Goal: Complete application form: Complete application form

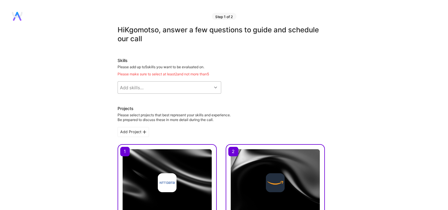
click at [216, 90] on div at bounding box center [216, 88] width 9 height 8
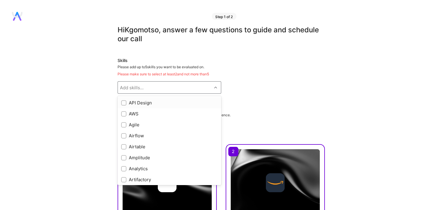
click at [126, 105] on div at bounding box center [123, 102] width 5 height 5
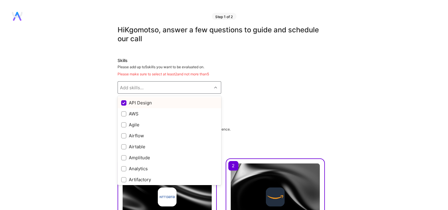
click at [177, 85] on div "Add skills..." at bounding box center [165, 87] width 94 height 12
click at [129, 111] on div "AWS" at bounding box center [169, 114] width 97 height 6
checkbox input "true"
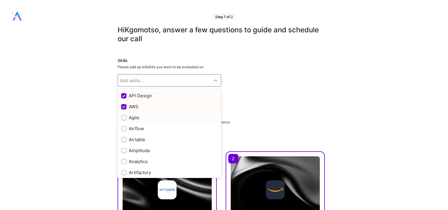
click at [123, 120] on label at bounding box center [123, 117] width 5 height 6
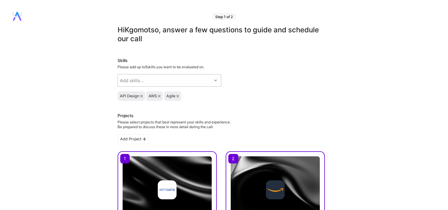
click at [158, 74] on div "Add skills..." at bounding box center [165, 80] width 94 height 12
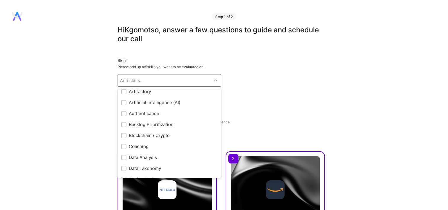
scroll to position [100, 0]
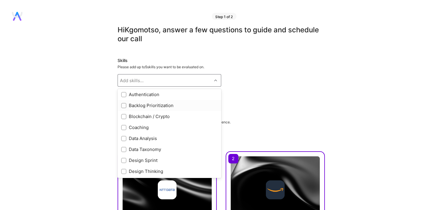
click at [123, 107] on input "checkbox" at bounding box center [124, 106] width 4 height 4
checkbox input "true"
click at [125, 171] on input "checkbox" at bounding box center [124, 171] width 4 height 4
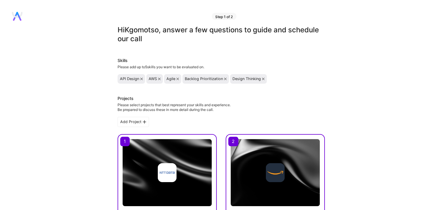
click at [141, 79] on icon at bounding box center [141, 79] width 2 height 2
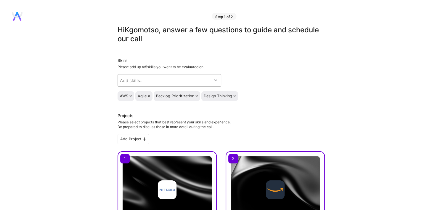
click at [215, 81] on icon at bounding box center [215, 80] width 3 height 3
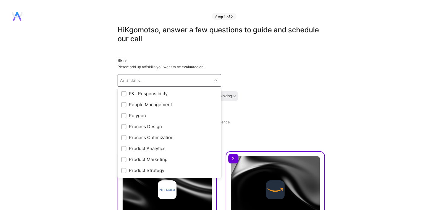
scroll to position [481, 0]
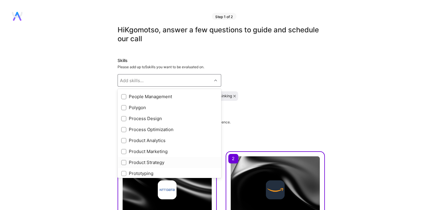
click at [122, 163] on input "checkbox" at bounding box center [124, 163] width 4 height 4
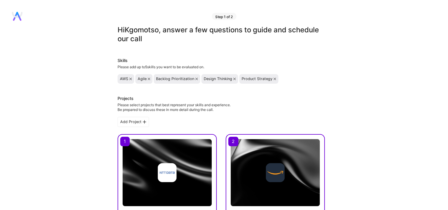
click at [247, 98] on div "Projects Please select projects that best represent your skills and experience.…" at bounding box center [221, 103] width 207 height 17
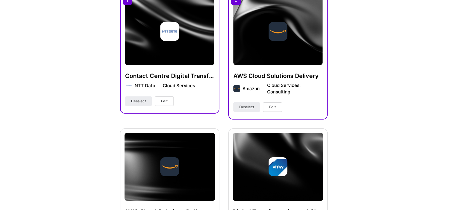
scroll to position [142, 0]
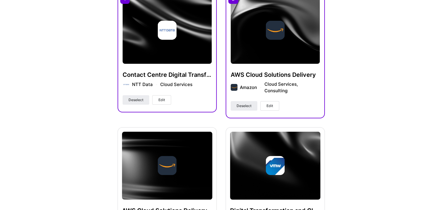
click at [164, 99] on span "Edit" at bounding box center [162, 99] width 7 height 5
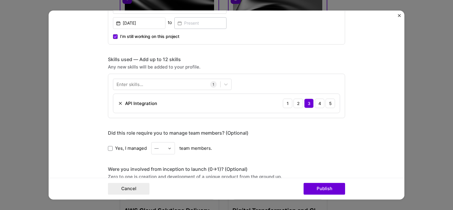
scroll to position [244, 0]
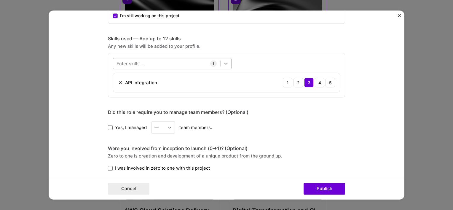
click at [225, 63] on icon at bounding box center [226, 63] width 6 height 6
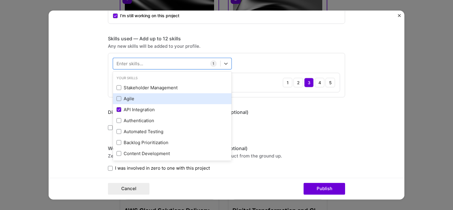
click at [144, 97] on div "Agile" at bounding box center [171, 98] width 111 height 6
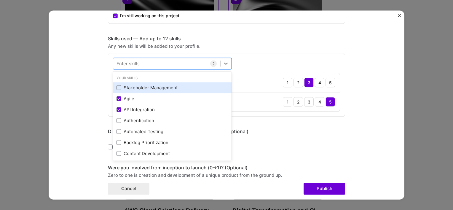
click at [145, 87] on div "Stakeholder Management" at bounding box center [171, 87] width 111 height 6
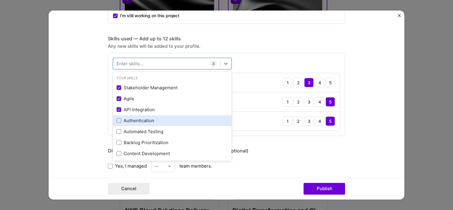
click at [149, 120] on div "Authentication" at bounding box center [171, 120] width 111 height 6
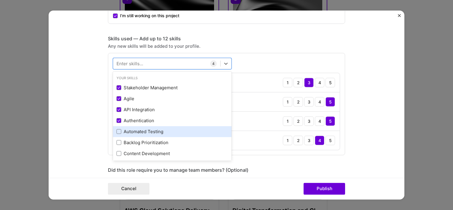
click at [151, 131] on div "Automated Testing" at bounding box center [171, 131] width 111 height 6
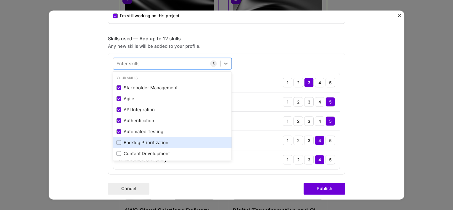
click at [151, 143] on div "Backlog Prioritization" at bounding box center [171, 142] width 111 height 6
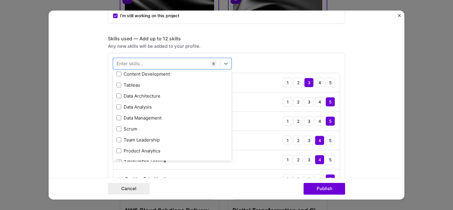
scroll to position [83, 0]
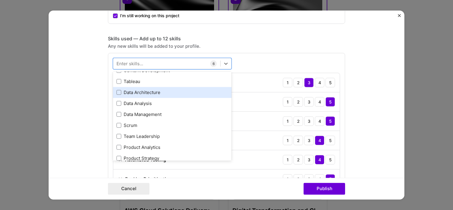
click at [122, 90] on div "Data Architecture" at bounding box center [171, 92] width 111 height 6
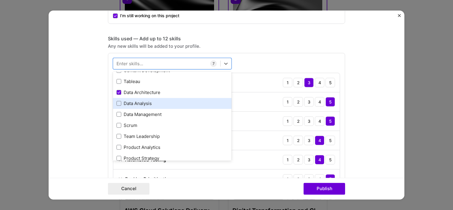
click at [124, 101] on div "Data Analysis" at bounding box center [171, 103] width 111 height 6
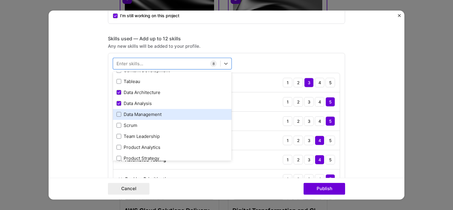
click at [126, 111] on div "Data Management" at bounding box center [171, 114] width 111 height 6
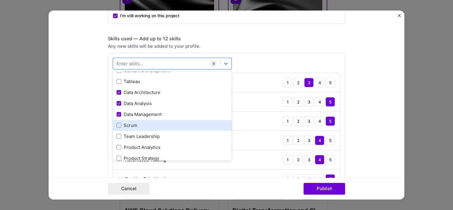
click at [122, 124] on div "Scrum" at bounding box center [171, 125] width 111 height 6
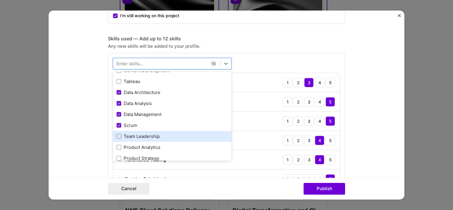
click at [124, 136] on div "Team Leadership" at bounding box center [171, 136] width 111 height 6
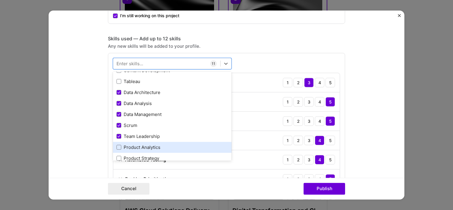
click at [134, 144] on div "Product Analytics" at bounding box center [171, 147] width 111 height 6
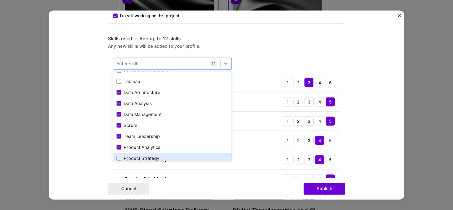
click at [135, 155] on div "Product Strategy" at bounding box center [171, 158] width 111 height 6
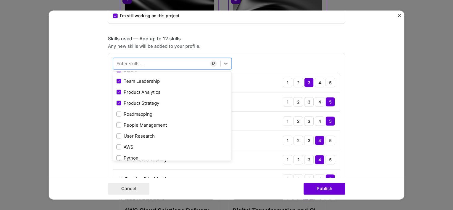
scroll to position [142, 0]
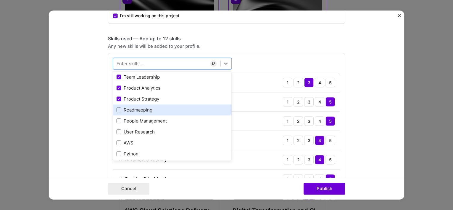
click at [146, 110] on div "Roadmapping" at bounding box center [171, 110] width 111 height 6
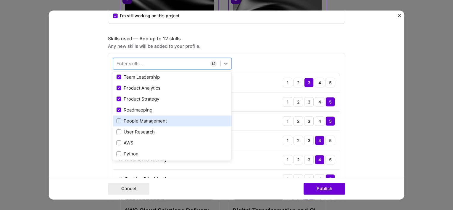
click at [146, 118] on div "People Management" at bounding box center [171, 121] width 111 height 6
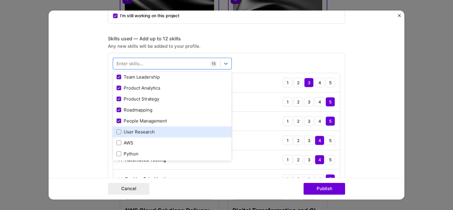
click at [141, 134] on div "User Research" at bounding box center [171, 132] width 111 height 6
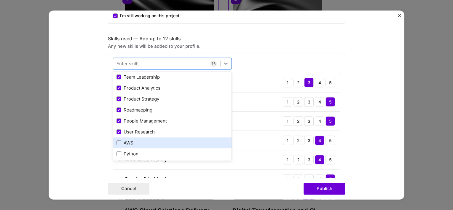
click at [129, 143] on div "AWS" at bounding box center [171, 143] width 111 height 6
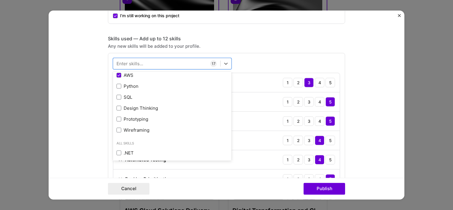
scroll to position [213, 0]
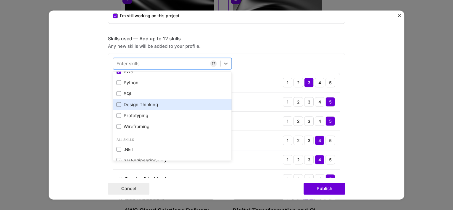
click at [116, 103] on span at bounding box center [118, 104] width 5 height 5
click at [0, 0] on input "checkbox" at bounding box center [0, 0] width 0 height 0
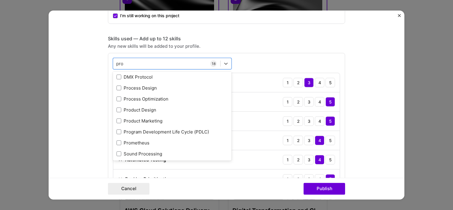
scroll to position [69, 0]
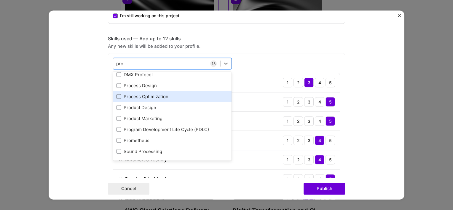
click at [116, 96] on span at bounding box center [118, 96] width 5 height 5
click at [0, 0] on input "checkbox" at bounding box center [0, 0] width 0 height 0
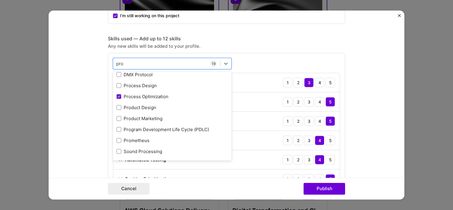
type input "pro"
click at [370, 100] on form "Project title Contact Centre Digital Transformation Company NTT Data Project in…" at bounding box center [227, 104] width 356 height 189
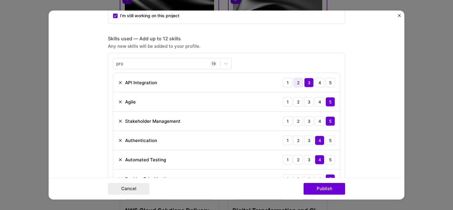
click at [295, 82] on div "2" at bounding box center [297, 82] width 9 height 9
click at [298, 143] on div "2" at bounding box center [297, 139] width 9 height 9
click at [305, 159] on div "3" at bounding box center [308, 159] width 9 height 9
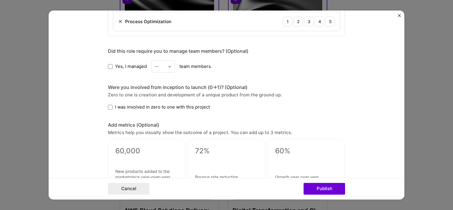
scroll to position [654, 0]
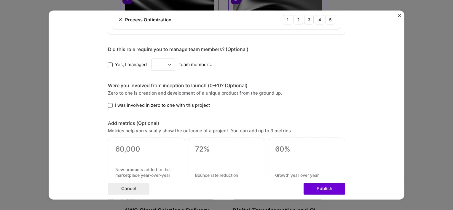
click at [108, 64] on span at bounding box center [110, 64] width 5 height 5
click at [0, 0] on input "Yes, I managed" at bounding box center [0, 0] width 0 height 0
click at [168, 65] on div at bounding box center [171, 65] width 7 height 12
click at [161, 128] on div "10" at bounding box center [163, 133] width 20 height 11
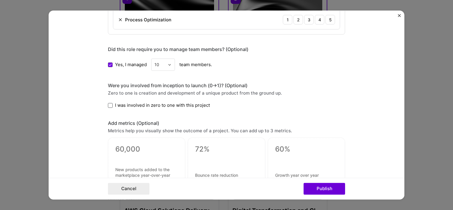
click at [109, 103] on span at bounding box center [110, 105] width 5 height 5
click at [0, 0] on input "I was involved in zero to one with this project" at bounding box center [0, 0] width 0 height 0
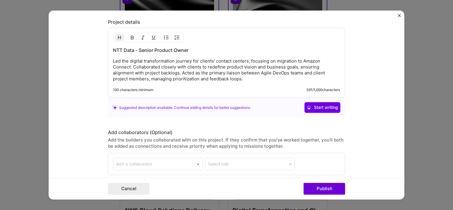
scroll to position [833, 0]
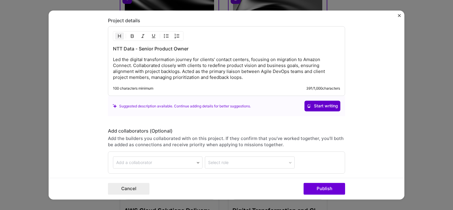
click at [318, 105] on span "Start writing" at bounding box center [322, 106] width 31 height 6
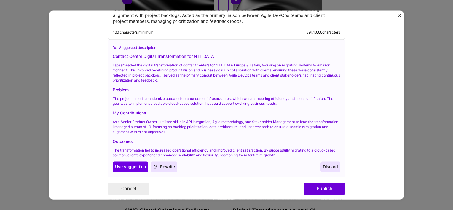
scroll to position [891, 0]
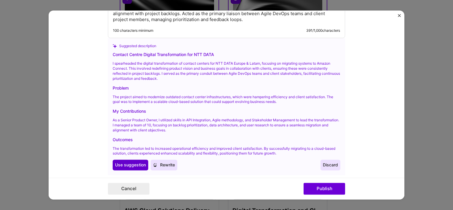
click at [128, 162] on span "Use suggestion" at bounding box center [130, 165] width 31 height 6
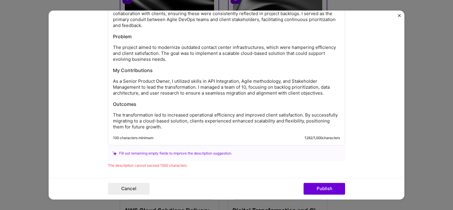
click at [156, 106] on div "Contact Centre Digital Transformation for NTT DATA I spearheaded the digital tr…" at bounding box center [226, 59] width 227 height 142
click at [145, 106] on div "Contact Centre Digital Transformation for NTT DATA I spearheaded the digital tr…" at bounding box center [226, 59] width 227 height 142
click at [116, 105] on div "Contact Centre Digital Transformation for NTT DATA I spearheaded the digital tr…" at bounding box center [226, 59] width 227 height 142
click at [113, 112] on p "The transformation led to increased operational efficiency and improved client …" at bounding box center [226, 121] width 227 height 18
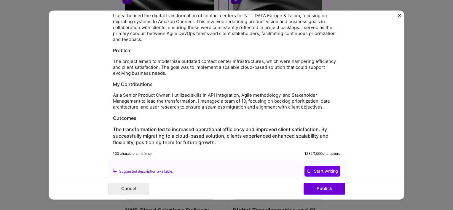
scroll to position [866, 0]
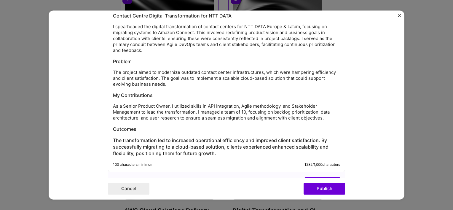
click at [277, 35] on p "I spearheaded the digital transformation of contact centers for NTT DATA Europe…" at bounding box center [226, 39] width 227 height 30
click at [203, 45] on p "I spearheaded the digital transformation of contact centers for NTT DATA Europe…" at bounding box center [226, 39] width 227 height 30
drag, startPoint x: 169, startPoint y: 103, endPoint x: 110, endPoint y: 101, distance: 58.7
click at [110, 101] on div "Contact Centre Digital Transformation for NTT DATA I spearheaded the digital tr…" at bounding box center [226, 82] width 237 height 179
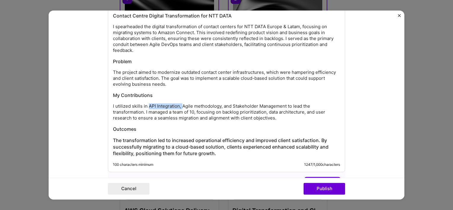
drag, startPoint x: 179, startPoint y: 103, endPoint x: 145, endPoint y: 103, distance: 34.1
click at [145, 103] on p "I utilized skills in API Integration, Agile methodology, and Stakeholder Manage…" at bounding box center [226, 112] width 227 height 18
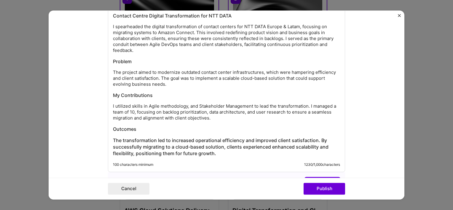
click at [177, 129] on h3 "Outcomes" at bounding box center [226, 129] width 227 height 7
drag, startPoint x: 299, startPoint y: 23, endPoint x: 267, endPoint y: 23, distance: 32.0
click at [267, 24] on p "I spearheaded the digital transformation of contact centers for NTT DATA Europe…" at bounding box center [226, 39] width 227 height 30
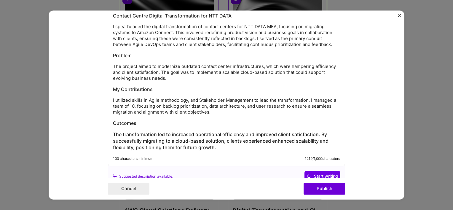
click at [276, 41] on p "I spearheaded the digital transformation of contact centers for NTT DATA MEA, f…" at bounding box center [226, 36] width 227 height 24
drag, startPoint x: 140, startPoint y: 25, endPoint x: 114, endPoint y: 24, distance: 26.1
click at [114, 24] on p "I spearheaded the digital transformation of contact centers for NTT DATA MEA, f…" at bounding box center [226, 36] width 227 height 24
drag, startPoint x: 327, startPoint y: 37, endPoint x: 314, endPoint y: 36, distance: 12.5
click at [314, 36] on p "I led the digital transformation of contact centers for NTT DATA MEA, focusing …" at bounding box center [226, 36] width 227 height 24
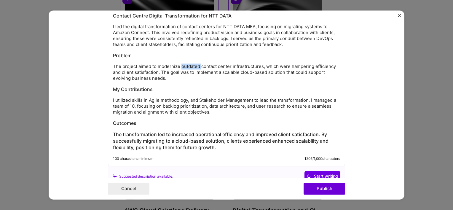
drag, startPoint x: 199, startPoint y: 63, endPoint x: 179, endPoint y: 63, distance: 19.6
click at [179, 64] on p "The project aimed to modernize outdated contact center infrastructures, which w…" at bounding box center [226, 73] width 227 height 18
drag, startPoint x: 140, startPoint y: 121, endPoint x: 105, endPoint y: 117, distance: 34.6
click at [108, 117] on div "Contact Centre Digital Transformation for NTT DATA I led the digital transforma…" at bounding box center [226, 79] width 237 height 173
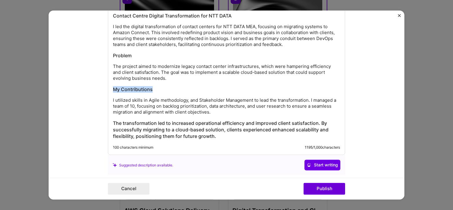
drag, startPoint x: 157, startPoint y: 87, endPoint x: 113, endPoint y: 86, distance: 44.2
click at [113, 86] on h3 "My Contributions" at bounding box center [226, 89] width 227 height 7
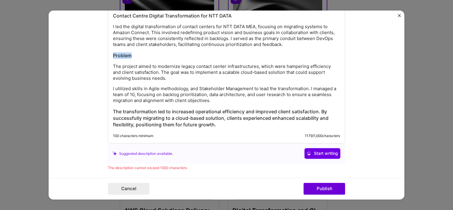
drag, startPoint x: 142, startPoint y: 53, endPoint x: 109, endPoint y: 51, distance: 32.4
click at [109, 51] on div "Contact Centre Digital Transformation for NTT DATA I led the digital transforma…" at bounding box center [226, 68] width 237 height 150
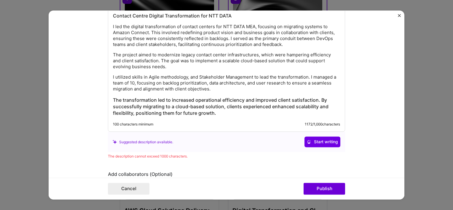
click at [141, 69] on div "Contact Centre Digital Transformation for NTT DATA I led the digital transforma…" at bounding box center [226, 65] width 227 height 104
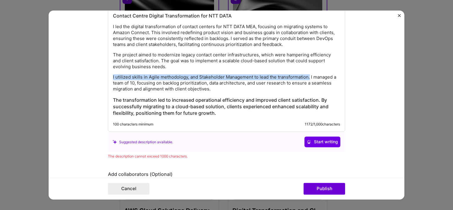
drag, startPoint x: 308, startPoint y: 75, endPoint x: 108, endPoint y: 71, distance: 200.0
click at [108, 71] on div "Contact Centre Digital Transformation for NTT DATA I led the digital transforma…" at bounding box center [226, 62] width 237 height 138
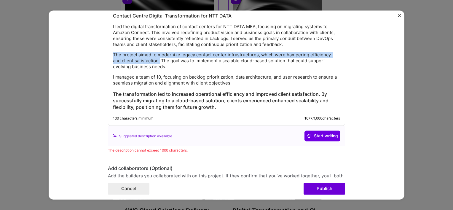
drag, startPoint x: 158, startPoint y: 58, endPoint x: 111, endPoint y: 53, distance: 47.1
click at [113, 53] on p "The project aimed to modernize legacy contact center infrastructures, which wer…" at bounding box center [226, 61] width 227 height 18
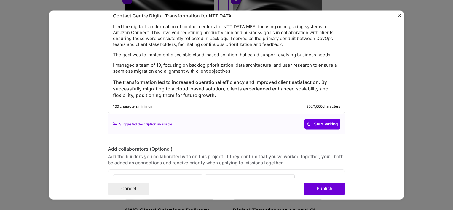
click at [131, 52] on p "The goal was to implement a scalable cloud-based solution that could support ev…" at bounding box center [226, 55] width 227 height 6
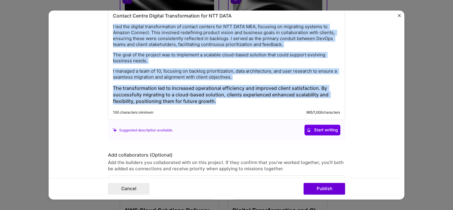
drag, startPoint x: 222, startPoint y: 100, endPoint x: 101, endPoint y: 23, distance: 143.3
click at [101, 23] on form "Project title Contact Centre Digital Transformation Company NTT Data Project in…" at bounding box center [227, 104] width 356 height 189
copy div "I led the digital transformation of contact centers for NTT DATA MEA, focusing …"
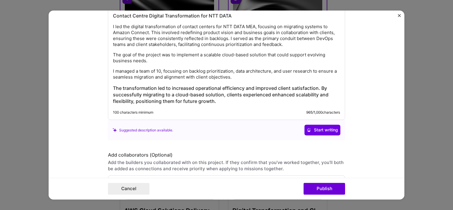
click at [363, 136] on form "Project title Contact Centre Digital Transformation Company NTT Data Project in…" at bounding box center [227, 104] width 356 height 189
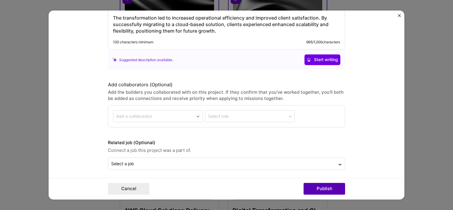
click at [326, 188] on button "Publish" at bounding box center [323, 189] width 41 height 12
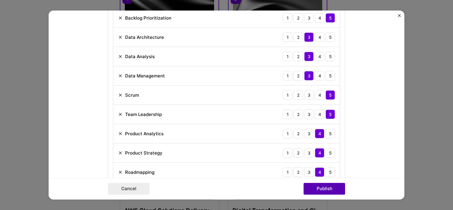
scroll to position [269, 0]
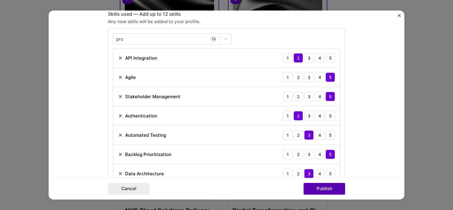
click at [326, 188] on button "Publish" at bounding box center [323, 189] width 41 height 12
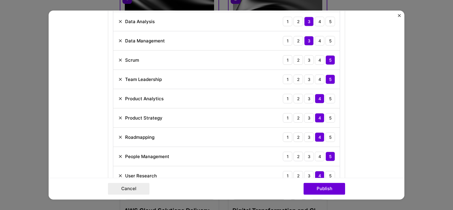
scroll to position [434, 0]
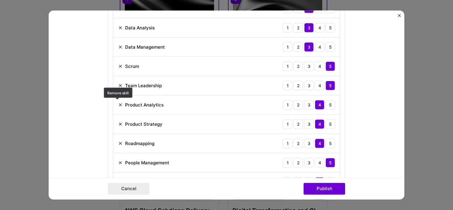
click at [120, 104] on img at bounding box center [120, 104] width 5 height 5
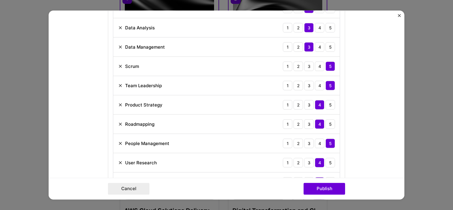
click at [119, 46] on img at bounding box center [120, 46] width 5 height 5
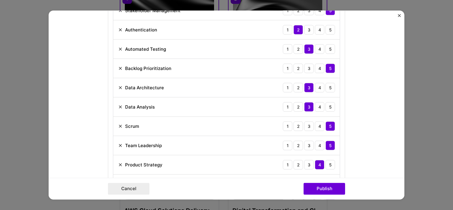
scroll to position [347, 0]
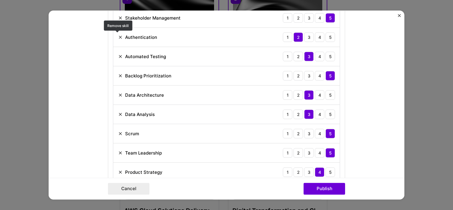
click at [118, 35] on img at bounding box center [120, 37] width 5 height 5
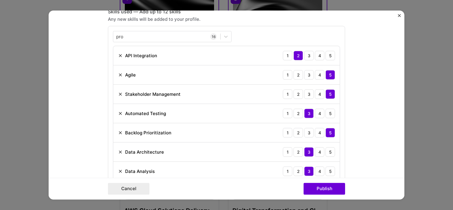
scroll to position [256, 0]
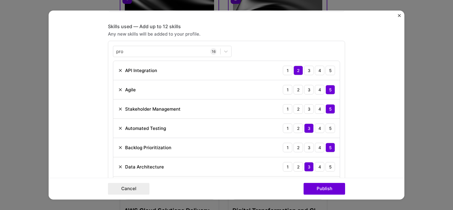
click at [119, 69] on img at bounding box center [120, 70] width 5 height 5
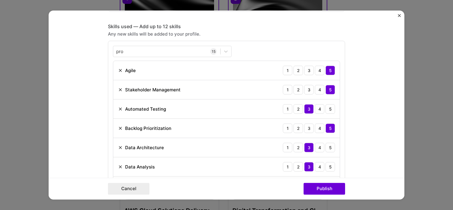
click at [118, 108] on img at bounding box center [120, 108] width 5 height 5
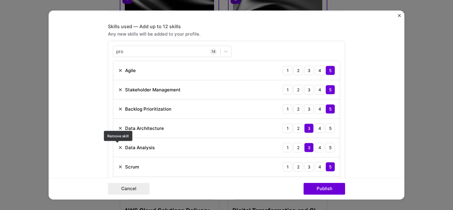
click at [118, 147] on img at bounding box center [120, 147] width 5 height 5
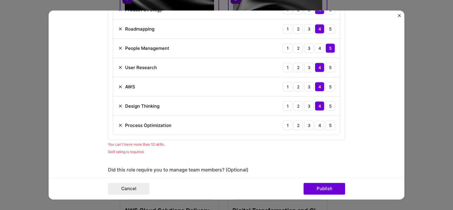
scroll to position [434, 0]
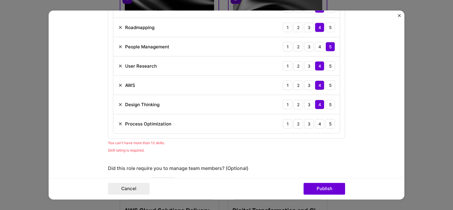
click at [118, 123] on img at bounding box center [120, 123] width 5 height 5
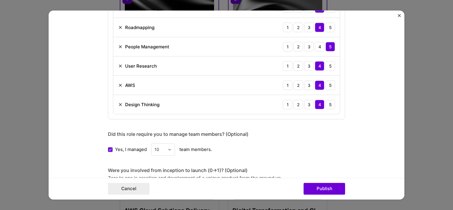
click at [249, 155] on div "Project title Contact Centre Digital Transformation Company NTT Data Project in…" at bounding box center [226, 62] width 237 height 949
click at [336, 187] on button "Publish" at bounding box center [323, 189] width 41 height 12
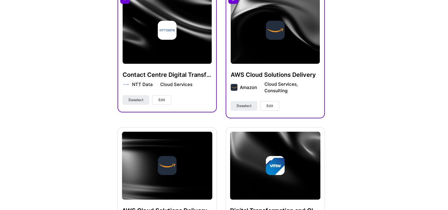
click at [271, 105] on span "Edit" at bounding box center [270, 105] width 7 height 5
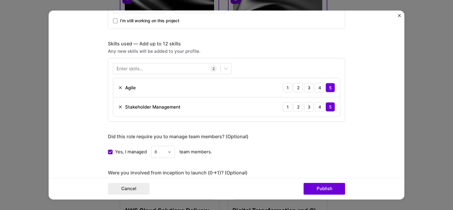
scroll to position [240, 0]
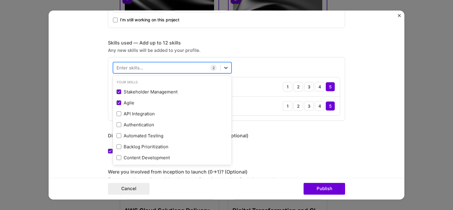
click at [224, 71] on div at bounding box center [225, 67] width 11 height 11
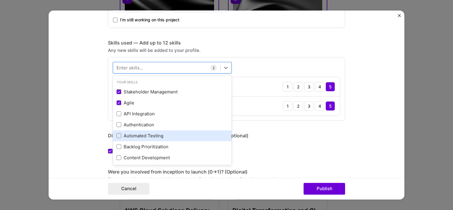
click at [141, 136] on div "Automated Testing" at bounding box center [171, 135] width 111 height 6
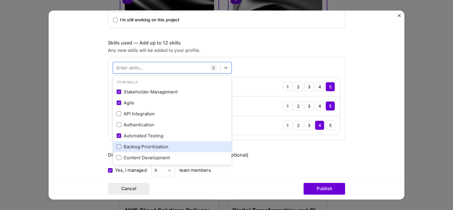
click at [146, 144] on div "Backlog Prioritization" at bounding box center [171, 146] width 111 height 6
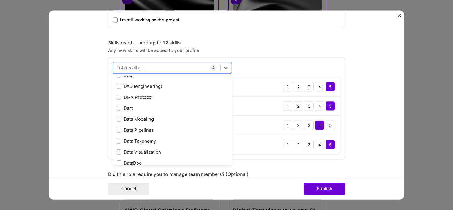
scroll to position [1116, 0]
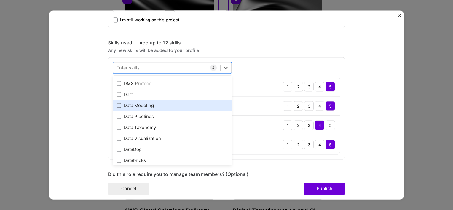
click at [117, 103] on span at bounding box center [118, 105] width 5 height 5
click at [0, 0] on input "checkbox" at bounding box center [0, 0] width 0 height 0
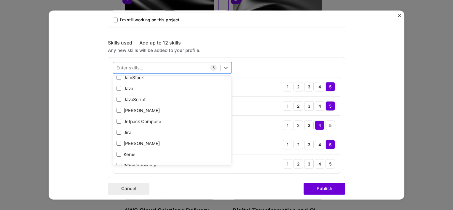
scroll to position [2068, 0]
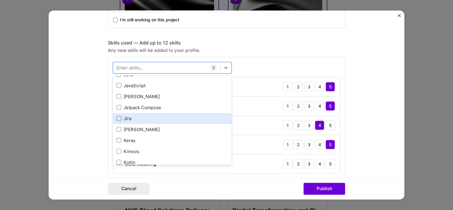
click at [117, 118] on span at bounding box center [118, 118] width 5 height 5
click at [0, 0] on input "checkbox" at bounding box center [0, 0] width 0 height 0
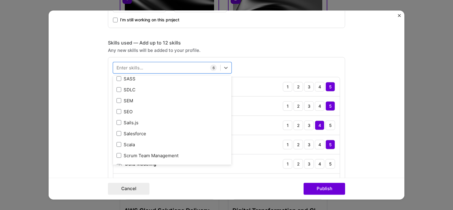
scroll to position [3295, 0]
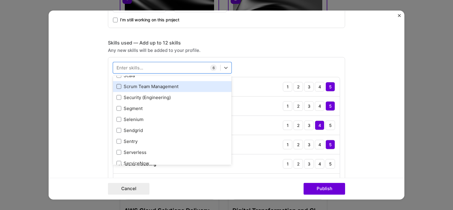
click at [118, 84] on span at bounding box center [118, 86] width 5 height 5
click at [0, 0] on input "checkbox" at bounding box center [0, 0] width 0 height 0
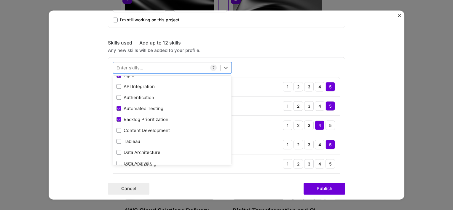
scroll to position [0, 0]
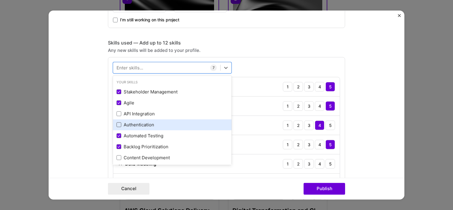
click at [117, 123] on span at bounding box center [118, 124] width 5 height 5
click at [0, 0] on input "checkbox" at bounding box center [0, 0] width 0 height 0
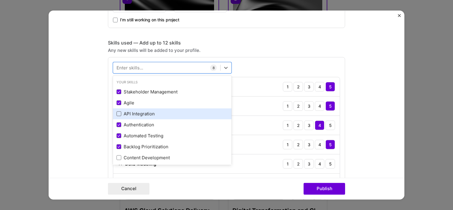
click at [116, 113] on span at bounding box center [118, 113] width 5 height 5
click at [0, 0] on input "checkbox" at bounding box center [0, 0] width 0 height 0
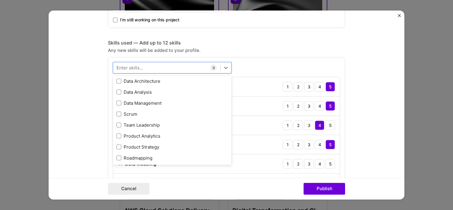
scroll to position [87, 0]
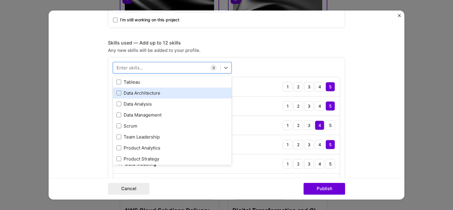
click at [120, 96] on div "Data Architecture" at bounding box center [172, 92] width 119 height 11
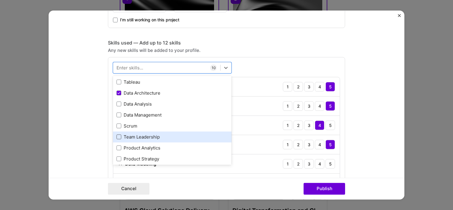
click at [116, 135] on span at bounding box center [118, 137] width 5 height 5
click at [0, 0] on input "checkbox" at bounding box center [0, 0] width 0 height 0
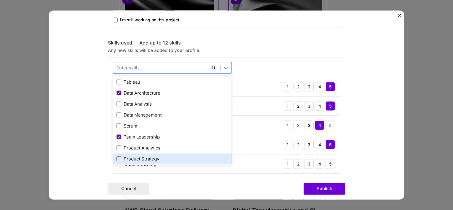
click at [116, 158] on span at bounding box center [118, 158] width 5 height 5
click at [0, 0] on input "checkbox" at bounding box center [0, 0] width 0 height 0
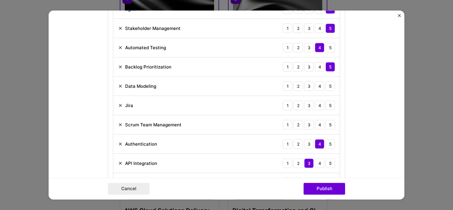
scroll to position [322, 0]
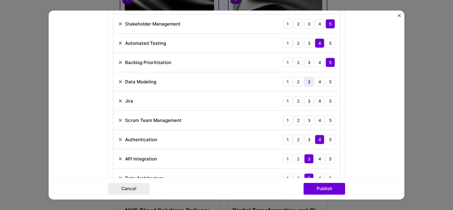
click at [308, 82] on div "3" at bounding box center [308, 81] width 9 height 9
click at [318, 101] on div "4" at bounding box center [319, 100] width 9 height 9
click at [326, 120] on div "5" at bounding box center [329, 119] width 9 height 9
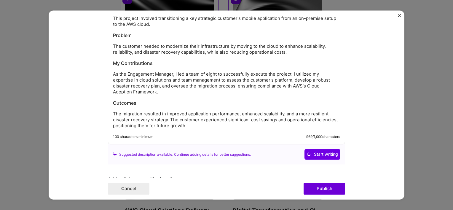
scroll to position [742, 0]
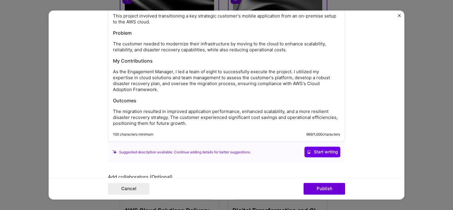
click at [113, 150] on icon at bounding box center [115, 152] width 4 height 4
click at [140, 153] on div "Suggested description available. Continue adding details for better suggestions…" at bounding box center [227, 152] width 228 height 11
click at [324, 149] on span "Start writing" at bounding box center [322, 152] width 31 height 6
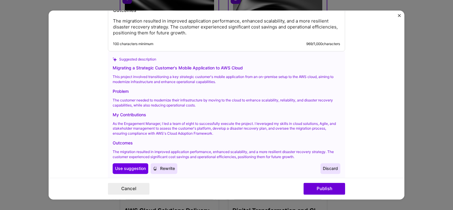
scroll to position [837, 0]
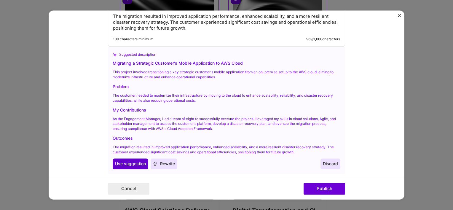
click at [121, 163] on span "Use suggestion" at bounding box center [130, 164] width 31 height 6
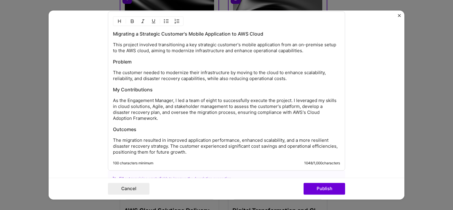
scroll to position [700, 0]
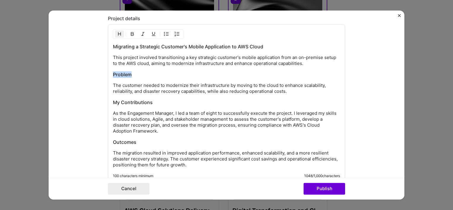
drag, startPoint x: 133, startPoint y: 75, endPoint x: 110, endPoint y: 75, distance: 22.5
click at [113, 75] on h3 "Problem" at bounding box center [226, 74] width 227 height 7
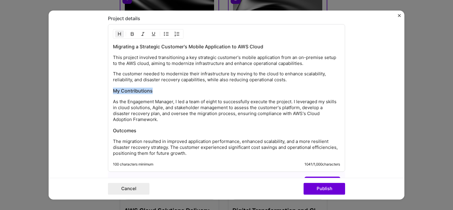
drag, startPoint x: 153, startPoint y: 87, endPoint x: 108, endPoint y: 87, distance: 45.9
click at [108, 87] on div "Migrating a Strategic Customer's Mobile Application to AWS Cloud This project i…" at bounding box center [226, 98] width 237 height 148
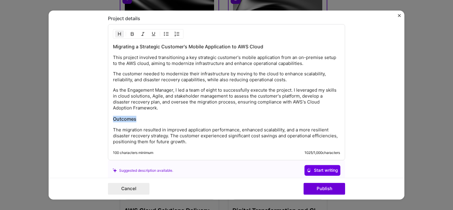
drag, startPoint x: 142, startPoint y: 116, endPoint x: 111, endPoint y: 114, distance: 30.9
click at [113, 116] on h3 "Outcomes" at bounding box center [226, 119] width 227 height 7
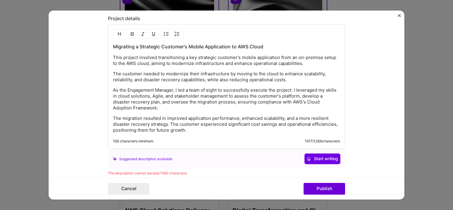
click at [320, 55] on p "This project involved transitioning a key strategic customer's mobile applicati…" at bounding box center [226, 61] width 227 height 12
drag, startPoint x: 133, startPoint y: 128, endPoint x: 109, endPoint y: 127, distance: 24.0
click at [109, 127] on div "Migrating a Strategic Customer's Mobile Application to AWS Cloud This project i…" at bounding box center [226, 86] width 237 height 124
click at [146, 127] on p "The migration resulted in improved application performance, enhanced scalabilit…" at bounding box center [226, 125] width 227 height 18
drag, startPoint x: 213, startPoint y: 128, endPoint x: 334, endPoint y: 122, distance: 121.0
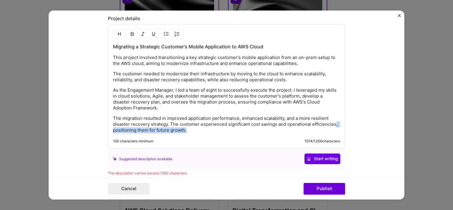
click at [334, 122] on p "The migration resulted in improved application performance, enhanced scalabilit…" at bounding box center [226, 125] width 227 height 18
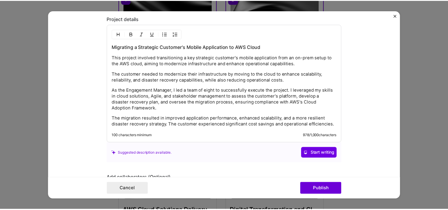
scroll to position [794, 0]
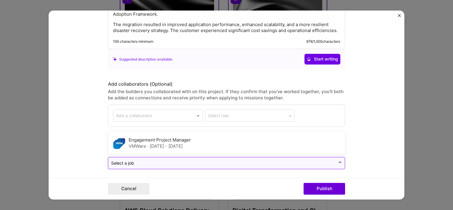
click at [335, 164] on div at bounding box center [339, 162] width 9 height 9
type input "a"
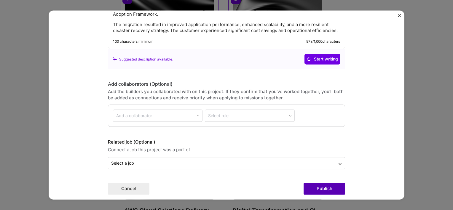
click at [319, 191] on button "Publish" at bounding box center [323, 189] width 41 height 12
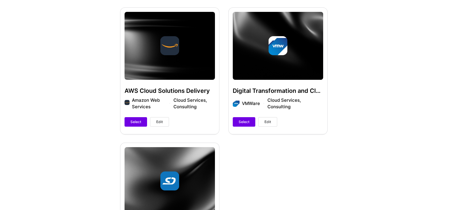
scroll to position [270, 0]
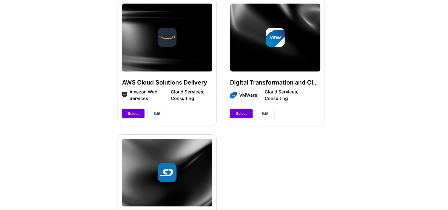
click at [154, 116] on button "Edit" at bounding box center [157, 113] width 19 height 9
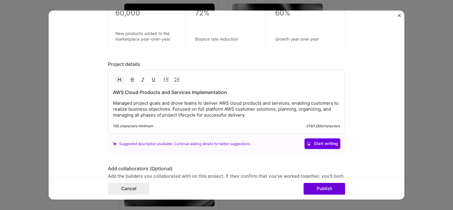
scroll to position [481, 0]
click at [261, 113] on p "Managed project goals and drove teams to deliver AWS cloud products and service…" at bounding box center [226, 110] width 227 height 18
click at [332, 144] on span "Start writing" at bounding box center [322, 145] width 31 height 6
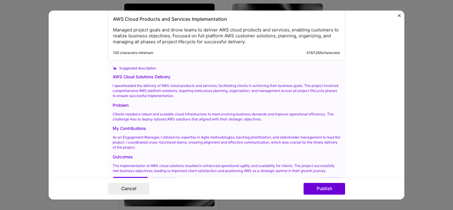
scroll to position [561, 0]
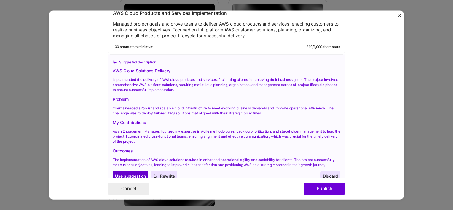
click at [123, 173] on span "Use suggestion" at bounding box center [130, 176] width 31 height 6
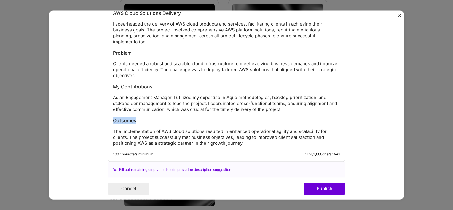
drag, startPoint x: 146, startPoint y: 114, endPoint x: 85, endPoint y: 108, distance: 61.3
click at [85, 108] on form "Project title AWS Cloud Solutions Delivery Company Amazon Web Services Project …" at bounding box center [227, 104] width 356 height 189
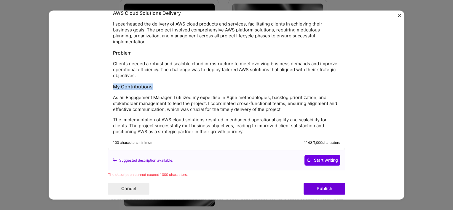
drag, startPoint x: 159, startPoint y: 81, endPoint x: 107, endPoint y: 78, distance: 51.6
click at [108, 78] on div "AWS Cloud Solutions Delivery I spearheaded the delivery of AWS cloud products a…" at bounding box center [226, 70] width 237 height 159
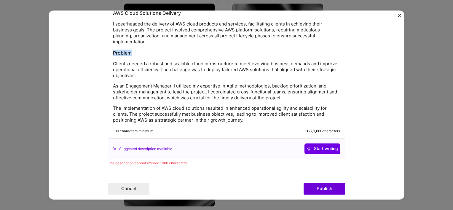
drag, startPoint x: 137, startPoint y: 49, endPoint x: 108, endPoint y: 44, distance: 29.8
click at [108, 44] on div "AWS Cloud Solutions Delivery I spearheaded the delivery of AWS cloud products a…" at bounding box center [226, 65] width 237 height 148
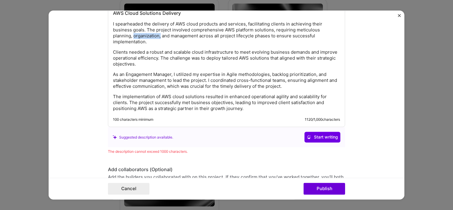
drag, startPoint x: 137, startPoint y: 35, endPoint x: 111, endPoint y: 35, distance: 26.4
click at [113, 35] on p "I spearheaded the delivery of AWS cloud products and services, facilitating cli…" at bounding box center [226, 33] width 227 height 24
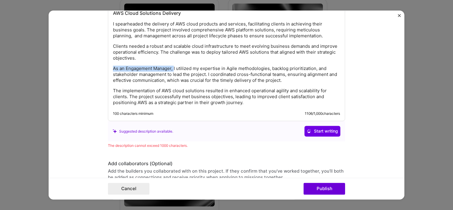
drag, startPoint x: 172, startPoint y: 66, endPoint x: 109, endPoint y: 68, distance: 62.5
click at [109, 68] on div "AWS Cloud Solutions Delivery I spearheaded the delivery of AWS cloud products a…" at bounding box center [226, 56] width 237 height 130
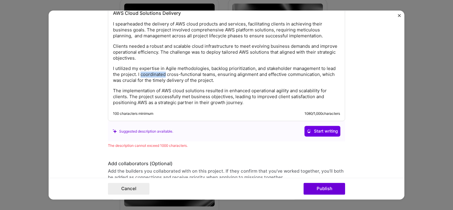
drag, startPoint x: 164, startPoint y: 73, endPoint x: 138, endPoint y: 71, distance: 25.2
click at [138, 71] on p "I utilized my expertise in Agile methodologies, backlog prioritization, and sta…" at bounding box center [226, 75] width 227 height 18
drag, startPoint x: 183, startPoint y: 88, endPoint x: 159, endPoint y: 88, distance: 24.0
click at [159, 88] on p "The implementation of AWS cloud solutions resulted in enhanced operational agil…" at bounding box center [226, 97] width 227 height 18
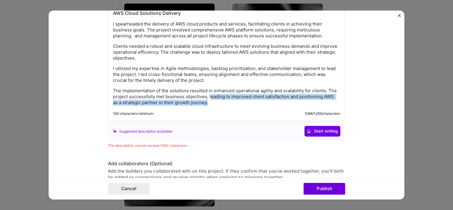
drag, startPoint x: 217, startPoint y: 100, endPoint x: 207, endPoint y: 96, distance: 10.2
click at [207, 96] on p "The implementation of the solutions resulted in enhanced operational agility an…" at bounding box center [226, 97] width 227 height 18
click at [268, 102] on p "The implementation of the solutions resulted in enhanced operational agility an…" at bounding box center [226, 97] width 227 height 18
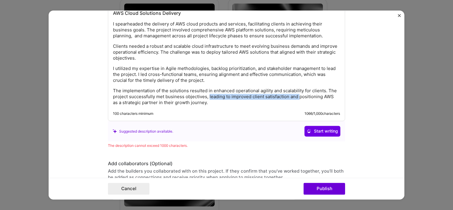
drag, startPoint x: 297, startPoint y: 95, endPoint x: 207, endPoint y: 94, distance: 89.8
click at [207, 94] on p "The implementation of the solutions resulted in enhanced operational agility an…" at bounding box center [226, 97] width 227 height 18
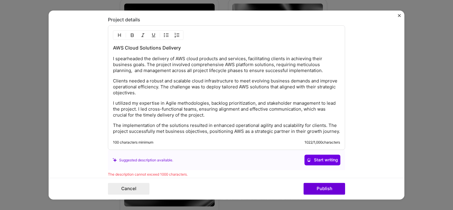
scroll to position [519, 0]
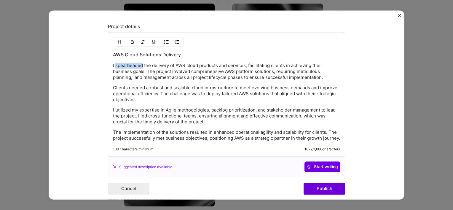
drag, startPoint x: 140, startPoint y: 64, endPoint x: 114, endPoint y: 63, distance: 26.1
click at [114, 63] on p "I spearheaded the delivery of AWS cloud products and services, facilitating cli…" at bounding box center [226, 72] width 227 height 18
click at [256, 81] on div "AWS Cloud Solutions Delivery I led the delivery of AWS cloud products and servi…" at bounding box center [226, 97] width 227 height 90
drag, startPoint x: 204, startPoint y: 63, endPoint x: 177, endPoint y: 63, distance: 27.0
click at [177, 63] on p "I led the delivery of AWS cloud products and services, facilitating clients in …" at bounding box center [226, 72] width 227 height 18
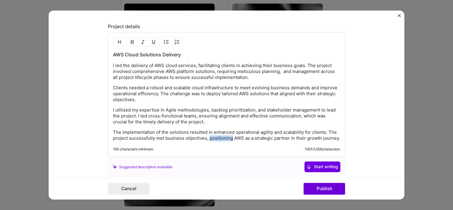
drag, startPoint x: 229, startPoint y: 137, endPoint x: 207, endPoint y: 136, distance: 22.0
click at [207, 136] on p "The implementation of the solutions resulted in enhanced operational agility an…" at bounding box center [226, 135] width 227 height 12
click at [229, 139] on p "The implementation of the solutions resulted in enhanced operational agility an…" at bounding box center [226, 135] width 227 height 12
click at [326, 190] on button "Publish" at bounding box center [323, 189] width 41 height 12
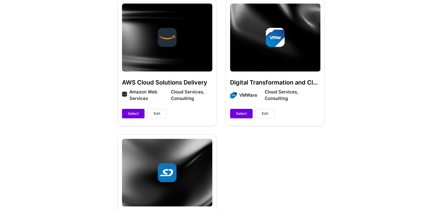
click at [267, 112] on span "Edit" at bounding box center [265, 113] width 7 height 5
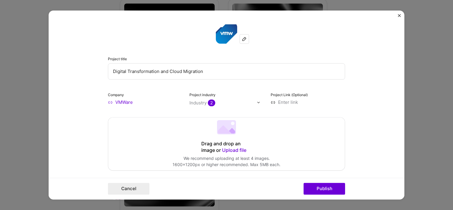
click at [378, 87] on form "Project title Digital Transformation and Cloud Migration Company VMWare Project…" at bounding box center [227, 104] width 356 height 189
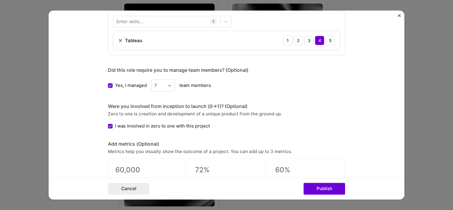
scroll to position [287, 0]
click at [169, 87] on div at bounding box center [171, 85] width 7 height 12
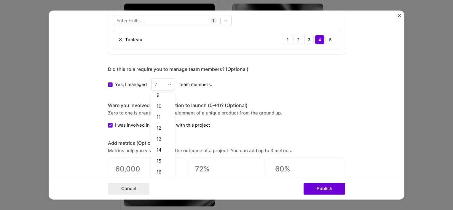
scroll to position [86, 0]
click at [160, 152] on div "15" at bounding box center [163, 156] width 20 height 11
click at [287, 84] on div "Yes, I managed 15 team members." at bounding box center [226, 84] width 237 height 12
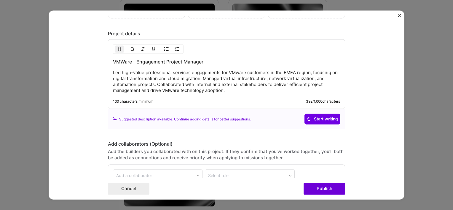
scroll to position [474, 0]
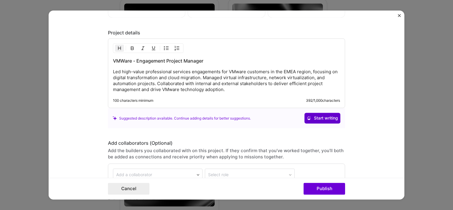
click at [317, 117] on span "Start writing" at bounding box center [322, 118] width 31 height 6
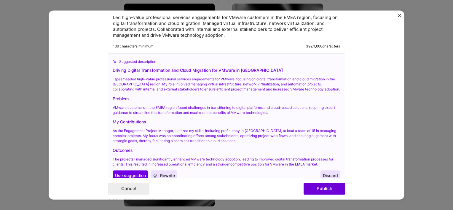
scroll to position [534, 0]
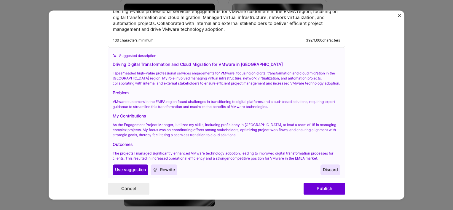
click at [132, 167] on span "Use suggestion" at bounding box center [130, 170] width 31 height 6
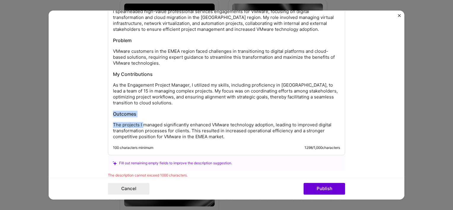
drag, startPoint x: 140, startPoint y: 117, endPoint x: 104, endPoint y: 112, distance: 35.9
click at [104, 112] on form "Project title Digital Transformation and Cloud Migration Company VMWare Project…" at bounding box center [227, 104] width 356 height 189
click at [133, 117] on div "Driving Digital Transformation and Cloud Migration for VMware in EMEA I spearhe…" at bounding box center [226, 69] width 227 height 142
drag, startPoint x: 143, startPoint y: 113, endPoint x: 109, endPoint y: 113, distance: 34.4
click at [109, 113] on div "Driving Digital Transformation and Cloud Migration for VMware in EMEA I spearhe…" at bounding box center [226, 66] width 237 height 177
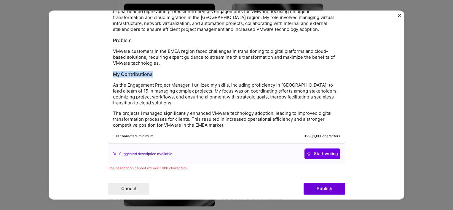
drag, startPoint x: 165, startPoint y: 73, endPoint x: 107, endPoint y: 71, distance: 58.4
click at [108, 71] on div "Driving Digital Transformation and Cloud Migration for VMware in EMEA I spearhe…" at bounding box center [226, 60] width 237 height 165
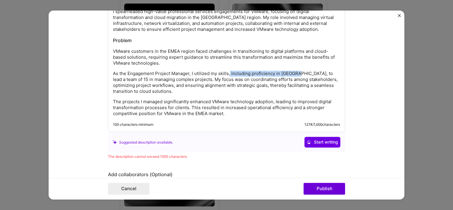
drag, startPoint x: 295, startPoint y: 71, endPoint x: 227, endPoint y: 71, distance: 67.6
click at [227, 71] on p "As the Engagement Project Manager, I utilized my skills, including proficiency …" at bounding box center [226, 83] width 227 height 24
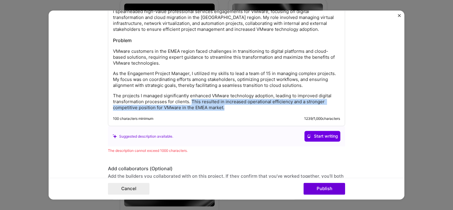
drag, startPoint x: 226, startPoint y: 108, endPoint x: 189, endPoint y: 99, distance: 38.5
click at [189, 99] on p "The projects I managed significantly enhanced VMware technology adoption, leadi…" at bounding box center [226, 102] width 227 height 18
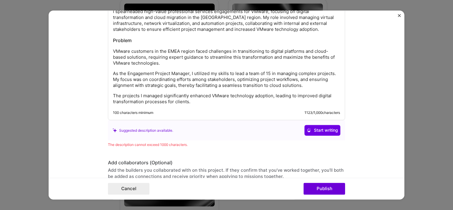
click at [197, 84] on p "As the Engagement Project Manager, I utilized my skills to lead a team of 15 in…" at bounding box center [226, 80] width 227 height 18
drag, startPoint x: 145, startPoint y: 43, endPoint x: 102, endPoint y: 37, distance: 44.0
click at [102, 37] on form "Project title Digital Transformation and Cloud Migration Company VMWare Project…" at bounding box center [227, 104] width 356 height 189
click at [127, 44] on div "Driving Digital Transformation and Cloud Migration for VMware in EMEA I spearhe…" at bounding box center [226, 51] width 227 height 107
drag, startPoint x: 137, startPoint y: 41, endPoint x: 105, endPoint y: 34, distance: 32.9
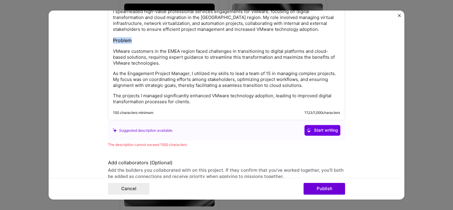
click at [105, 34] on form "Project title Digital Transformation and Cloud Migration Company VMWare Project…" at bounding box center [227, 104] width 356 height 189
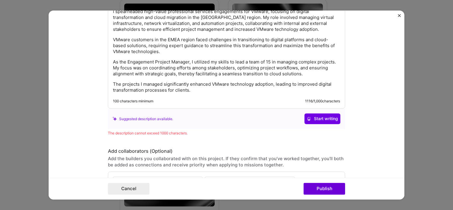
click at [168, 63] on p "As the Engagement Project Manager, I utilized my skills to lead a team of 15 in…" at bounding box center [226, 68] width 227 height 18
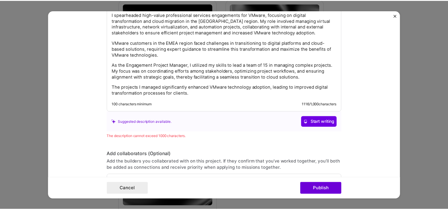
scroll to position [520, 0]
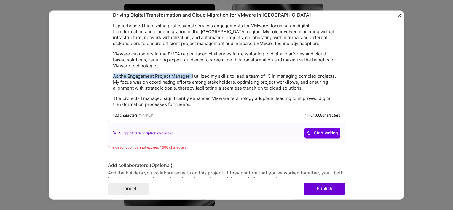
drag, startPoint x: 190, startPoint y: 75, endPoint x: 105, endPoint y: 72, distance: 84.2
click at [108, 72] on div "Driving Digital Transformation and Cloud Migration for VMware in EMEA I spearhe…" at bounding box center [226, 58] width 237 height 130
drag, startPoint x: 256, startPoint y: 74, endPoint x: 111, endPoint y: 73, distance: 145.2
click at [113, 73] on p "I utilized my skills to lead a team of 15 in managing complex projects. My focu…" at bounding box center [226, 82] width 227 height 18
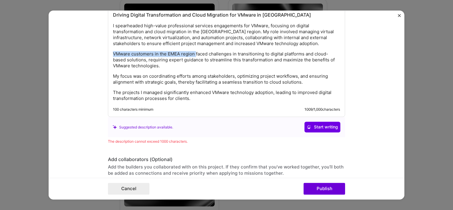
drag, startPoint x: 193, startPoint y: 52, endPoint x: 111, endPoint y: 47, distance: 81.9
click at [113, 47] on div "Driving Digital Transformation and Cloud Migration for VMware in EMEA I spearhe…" at bounding box center [226, 57] width 227 height 90
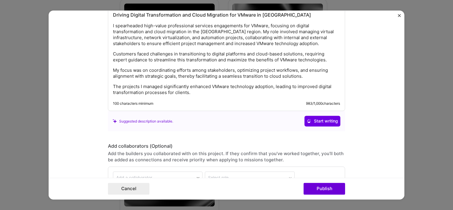
click at [360, 132] on form "Project title Digital Transformation and Cloud Migration Company VMWare Project…" at bounding box center [227, 104] width 356 height 189
click at [319, 185] on button "Publish" at bounding box center [323, 189] width 41 height 12
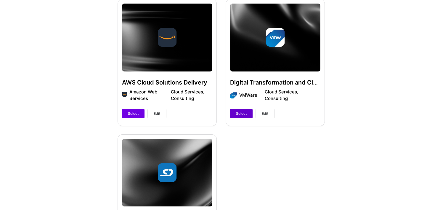
click at [245, 113] on span "Select" at bounding box center [241, 113] width 11 height 5
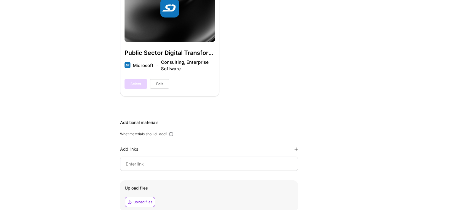
scroll to position [436, 0]
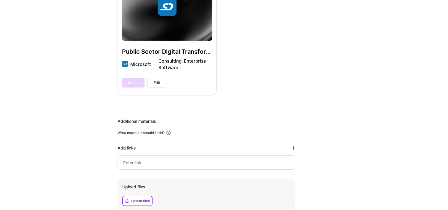
click at [154, 84] on span "Edit" at bounding box center [157, 82] width 7 height 5
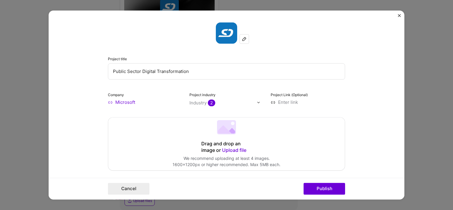
click at [387, 97] on form "Project title Public Sector Digital Transformation Company Microsoft Project in…" at bounding box center [227, 104] width 356 height 189
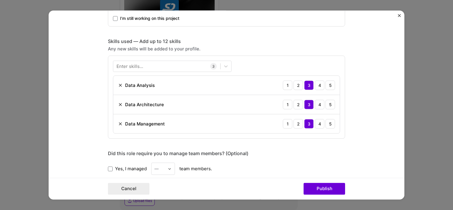
scroll to position [245, 0]
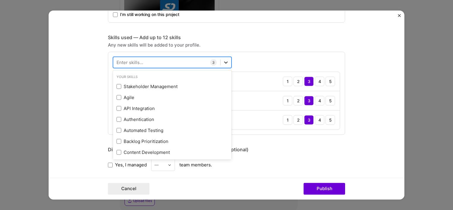
click at [225, 64] on icon at bounding box center [226, 62] width 6 height 6
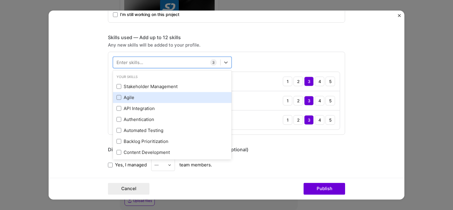
click at [128, 96] on div "Agile" at bounding box center [171, 97] width 111 height 6
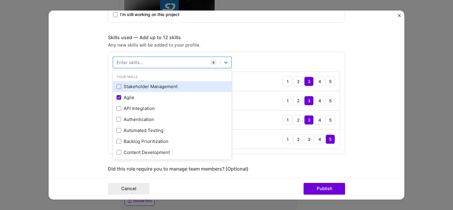
click at [128, 84] on div "Stakeholder Management" at bounding box center [171, 86] width 111 height 6
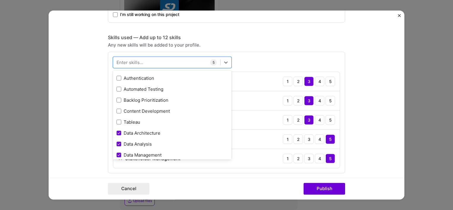
scroll to position [83, 0]
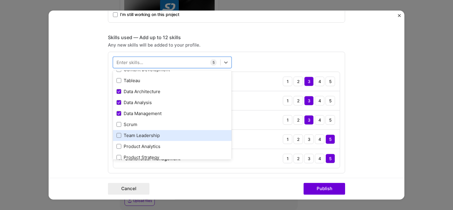
click at [155, 133] on div "Team Leadership" at bounding box center [171, 135] width 111 height 6
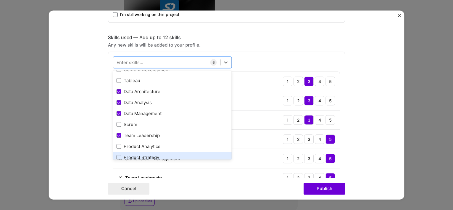
click at [151, 156] on div "Product Strategy" at bounding box center [171, 157] width 111 height 6
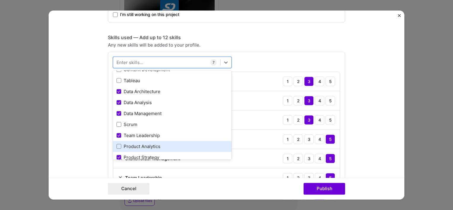
click at [152, 146] on div "Product Analytics" at bounding box center [171, 146] width 111 height 6
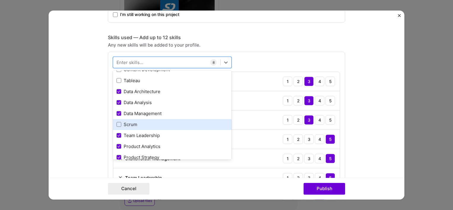
click at [134, 122] on div "Scrum" at bounding box center [171, 124] width 111 height 6
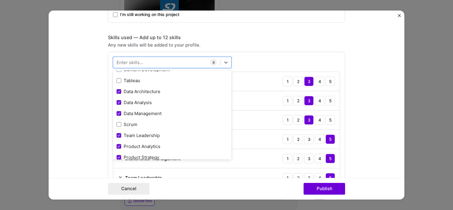
scroll to position [179, 0]
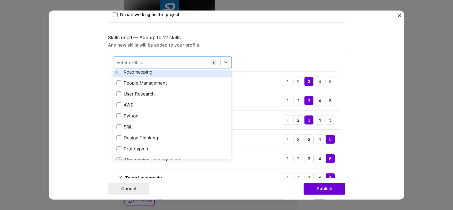
click at [118, 72] on span at bounding box center [118, 72] width 5 height 5
click at [0, 0] on input "checkbox" at bounding box center [0, 0] width 0 height 0
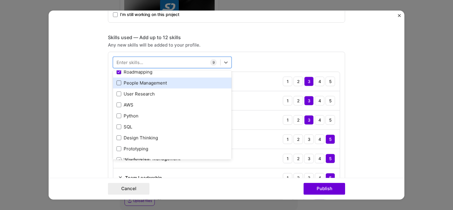
click at [118, 81] on span at bounding box center [118, 83] width 5 height 5
click at [0, 0] on input "checkbox" at bounding box center [0, 0] width 0 height 0
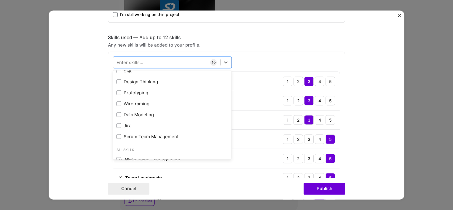
scroll to position [238, 0]
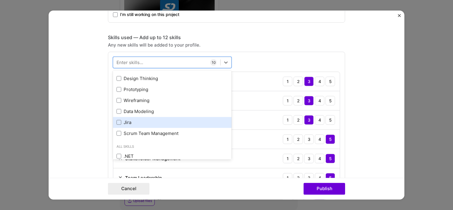
click at [119, 120] on div "Jira" at bounding box center [171, 122] width 111 height 6
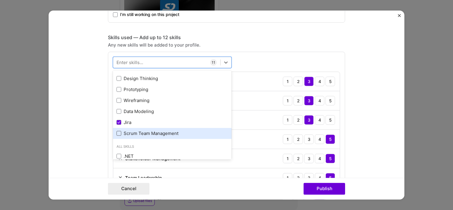
click at [119, 132] on span at bounding box center [118, 133] width 5 height 5
click at [0, 0] on input "checkbox" at bounding box center [0, 0] width 0 height 0
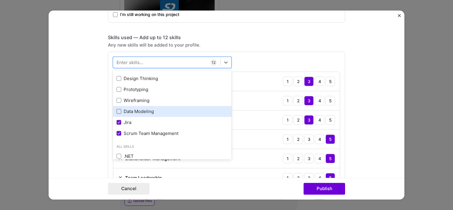
click at [118, 109] on span at bounding box center [118, 111] width 5 height 5
click at [0, 0] on input "checkbox" at bounding box center [0, 0] width 0 height 0
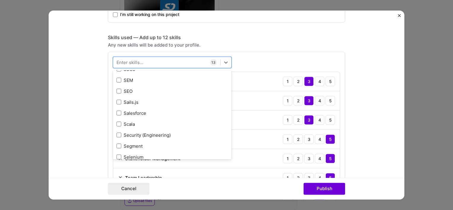
scroll to position [3224, 0]
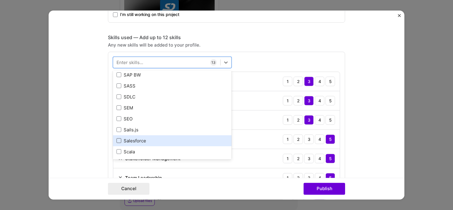
click at [116, 140] on span at bounding box center [118, 140] width 5 height 5
click at [0, 0] on input "checkbox" at bounding box center [0, 0] width 0 height 0
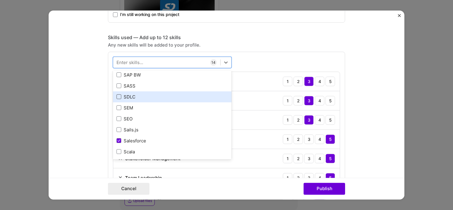
click at [119, 96] on span at bounding box center [118, 97] width 5 height 5
click at [0, 0] on input "checkbox" at bounding box center [0, 0] width 0 height 0
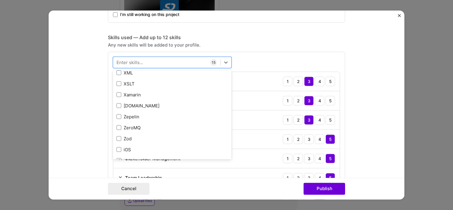
scroll to position [4081, 0]
click at [382, 123] on form "Project title Public Sector Digital Transformation Company Microsoft Project in…" at bounding box center [227, 104] width 356 height 189
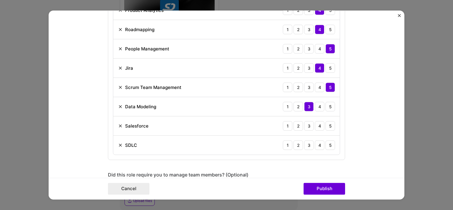
scroll to position [453, 0]
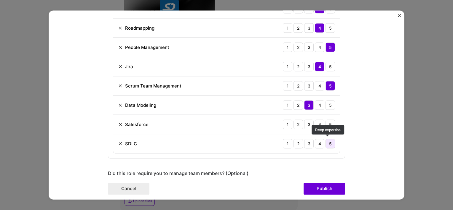
click at [328, 143] on div "5" at bounding box center [329, 143] width 9 height 9
click at [318, 126] on div "4" at bounding box center [319, 123] width 9 height 9
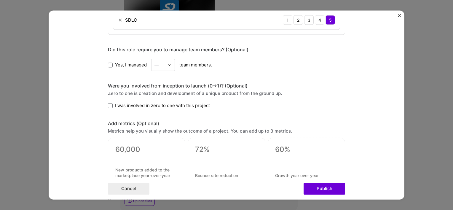
scroll to position [578, 0]
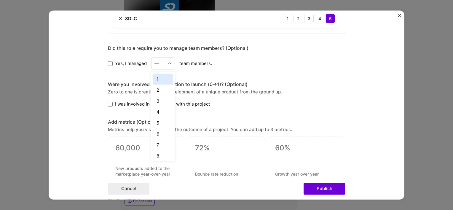
click at [171, 62] on div at bounding box center [171, 63] width 7 height 12
click at [157, 77] on div "15" at bounding box center [163, 80] width 20 height 11
click at [343, 81] on form "Project title Public Sector Digital Transformation Company Microsoft Project in…" at bounding box center [227, 104] width 356 height 189
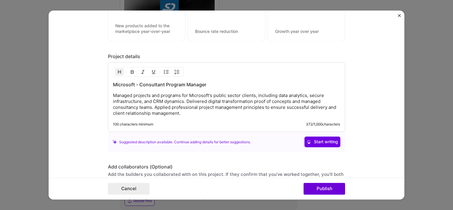
scroll to position [723, 0]
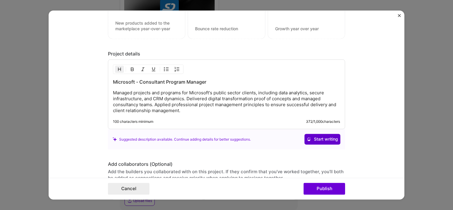
click at [315, 140] on button "Start writing" at bounding box center [322, 139] width 36 height 11
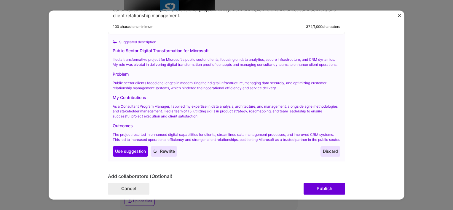
scroll to position [822, 0]
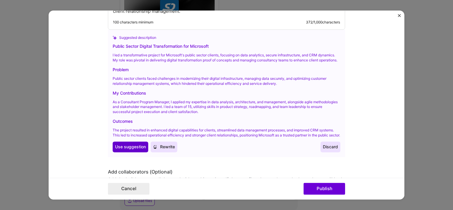
click at [117, 150] on span "Use suggestion" at bounding box center [130, 147] width 31 height 6
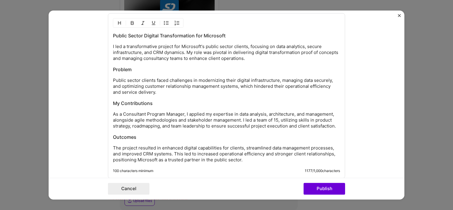
scroll to position [767, 0]
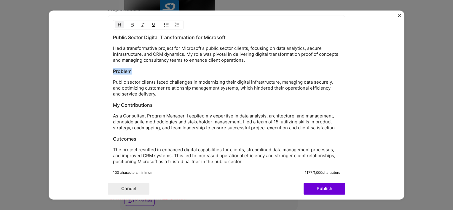
drag, startPoint x: 137, startPoint y: 69, endPoint x: 110, endPoint y: 66, distance: 27.7
click at [110, 66] on div "Public Sector Digital Transformation for Microsoft I led a transformative proje…" at bounding box center [226, 97] width 237 height 165
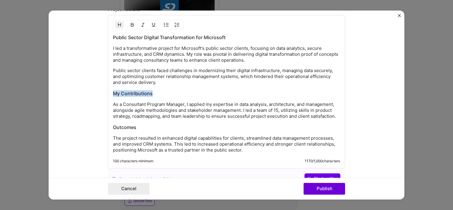
drag, startPoint x: 168, startPoint y: 92, endPoint x: 105, endPoint y: 90, distance: 62.8
click at [108, 90] on div "Public Sector Digital Transformation for Microsoft I led a transformative proje…" at bounding box center [226, 91] width 237 height 153
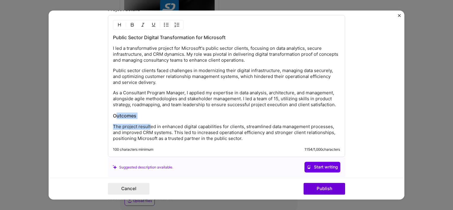
drag, startPoint x: 148, startPoint y: 117, endPoint x: 113, endPoint y: 115, distance: 35.6
click at [113, 115] on div "Public Sector Digital Transformation for Microsoft I led a transformative proje…" at bounding box center [226, 87] width 227 height 107
click at [132, 116] on h3 "Outcomes" at bounding box center [226, 116] width 227 height 7
drag, startPoint x: 148, startPoint y: 112, endPoint x: 108, endPoint y: 113, distance: 40.3
click at [108, 113] on div "Public Sector Digital Transformation for Microsoft I led a transformative proje…" at bounding box center [226, 86] width 237 height 142
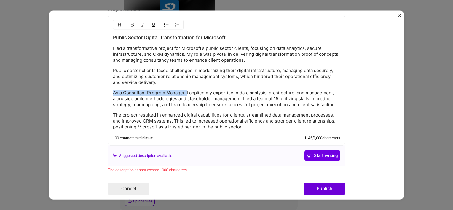
drag, startPoint x: 185, startPoint y: 92, endPoint x: 111, endPoint y: 92, distance: 73.5
click at [113, 92] on p "As a Consultant Program Manager, I applied my expertise in data analysis, archi…" at bounding box center [226, 99] width 227 height 18
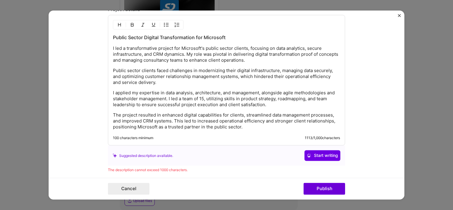
click at [188, 116] on p "The project resulted in enhanced digital capabilities for clients, streamlined …" at bounding box center [226, 121] width 227 height 18
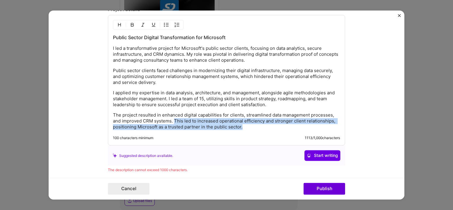
drag, startPoint x: 247, startPoint y: 126, endPoint x: 172, endPoint y: 119, distance: 75.3
click at [172, 119] on p "The project resulted in enhanced digital capabilities for clients, streamlined …" at bounding box center [226, 121] width 227 height 18
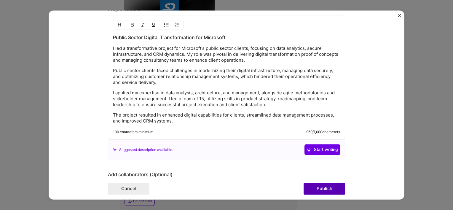
click at [332, 189] on button "Publish" at bounding box center [323, 189] width 41 height 12
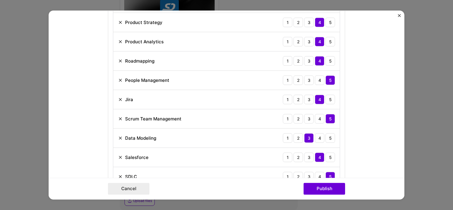
scroll to position [444, 0]
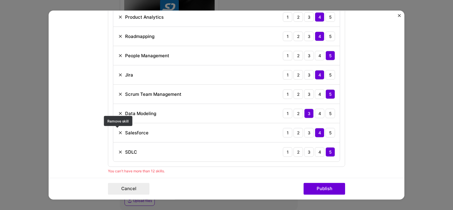
click at [119, 132] on img at bounding box center [120, 132] width 5 height 5
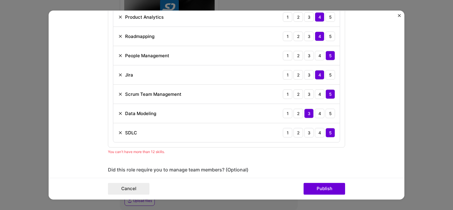
click at [118, 93] on img at bounding box center [120, 94] width 5 height 5
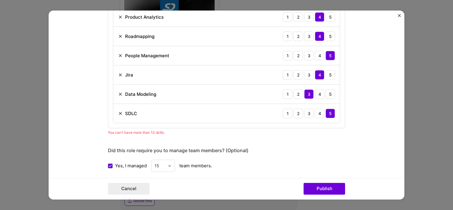
click at [295, 159] on div "Yes, I managed 15 team members." at bounding box center [226, 165] width 237 height 12
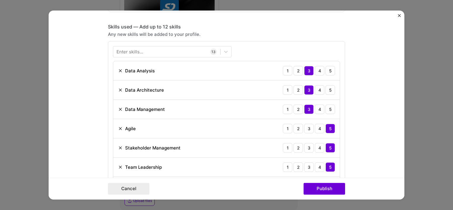
scroll to position [265, 0]
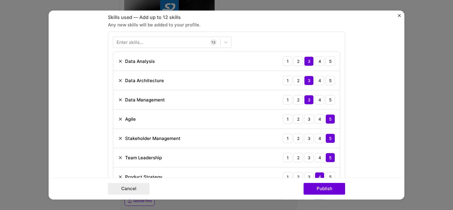
click at [118, 61] on img at bounding box center [120, 61] width 5 height 5
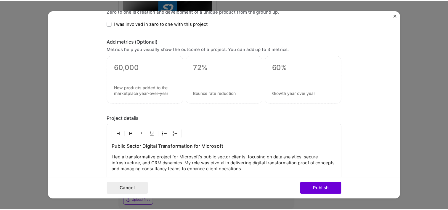
scroll to position [800, 0]
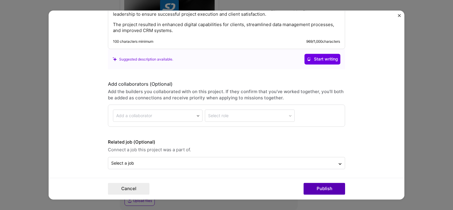
click at [325, 190] on button "Publish" at bounding box center [323, 189] width 41 height 12
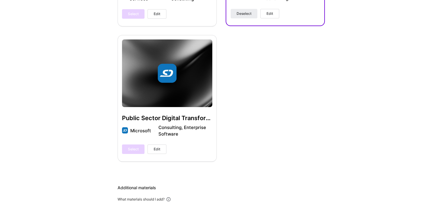
scroll to position [397, 0]
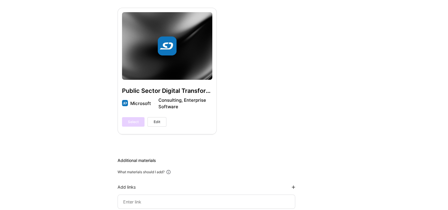
click at [137, 122] on div "Select Edit" at bounding box center [144, 121] width 44 height 9
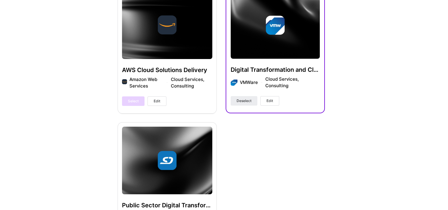
scroll to position [285, 0]
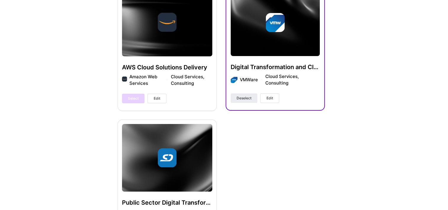
click at [135, 98] on div "Select Edit" at bounding box center [144, 98] width 44 height 9
click at [279, 158] on div "Contact Centre Digital Transformation NTT Data Cloud Services Deselect Edit AWS…" at bounding box center [221, 47] width 207 height 397
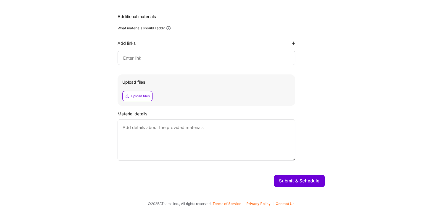
scroll to position [542, 0]
click at [306, 181] on button "Submit & Schedule" at bounding box center [299, 180] width 51 height 12
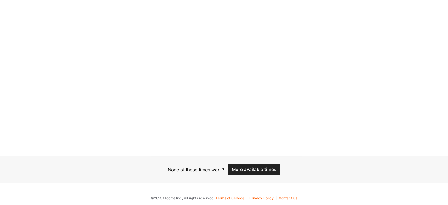
scroll to position [63, 0]
click at [266, 170] on button "More available times" at bounding box center [254, 169] width 52 height 12
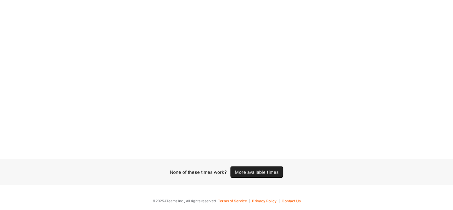
scroll to position [0, 0]
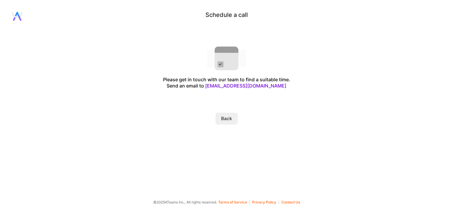
click at [225, 120] on button "Back" at bounding box center [226, 119] width 22 height 12
